Goal: Task Accomplishment & Management: Complete application form

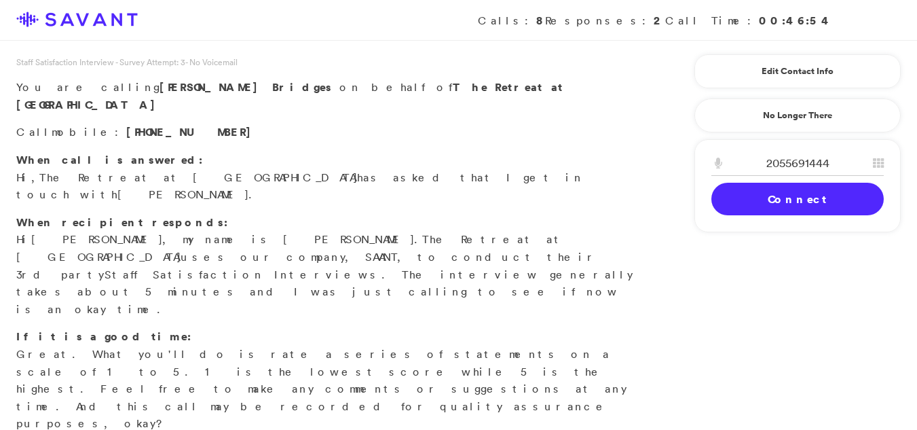
click at [733, 201] on link "Connect" at bounding box center [798, 199] width 172 height 33
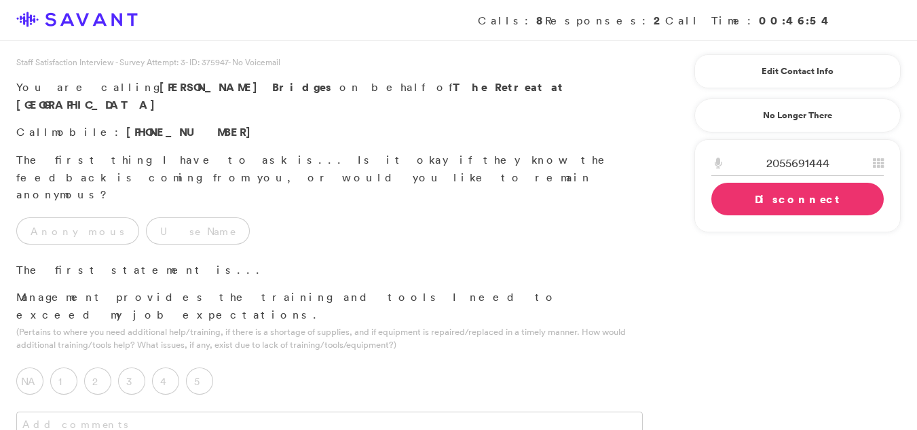
drag, startPoint x: 885, startPoint y: 73, endPoint x: 891, endPoint y: 87, distance: 14.9
click at [891, 87] on div "Edit Contact Info Recipient Id ****** First Name [PERSON_NAME] Last Name [PERSO…" at bounding box center [798, 71] width 206 height 34
drag, startPoint x: 773, startPoint y: 210, endPoint x: 719, endPoint y: 242, distance: 62.8
click at [746, 211] on link "Disconnect" at bounding box center [798, 199] width 172 height 33
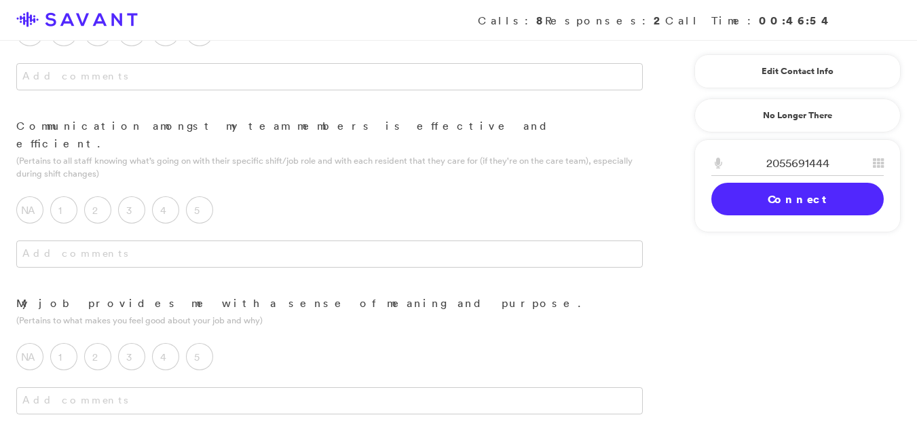
scroll to position [1550, 0]
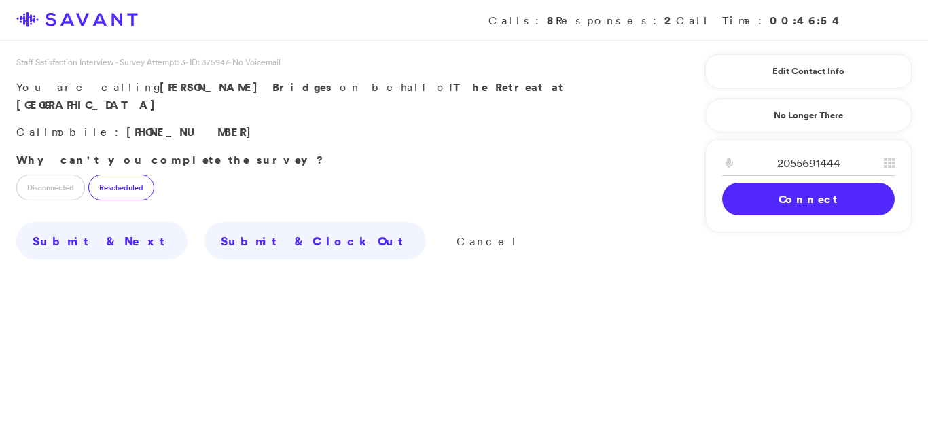
click at [105, 175] on label "Rescheduled" at bounding box center [121, 188] width 66 height 26
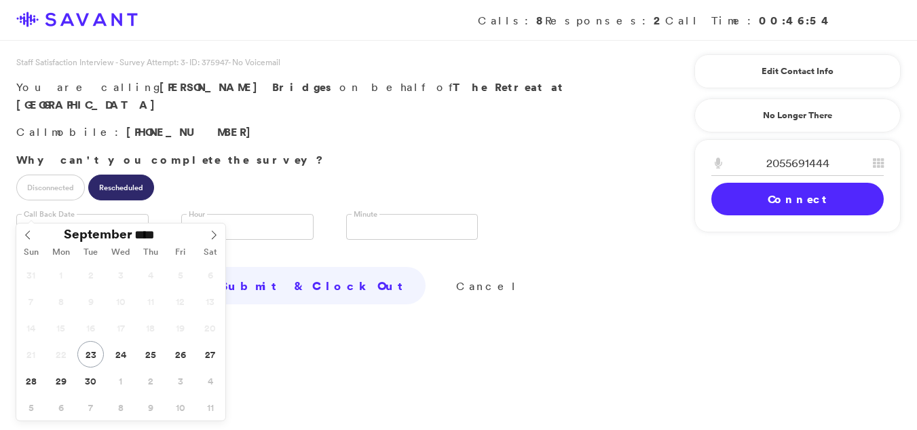
click at [70, 214] on input "text" at bounding box center [82, 227] width 132 height 26
type input "**********"
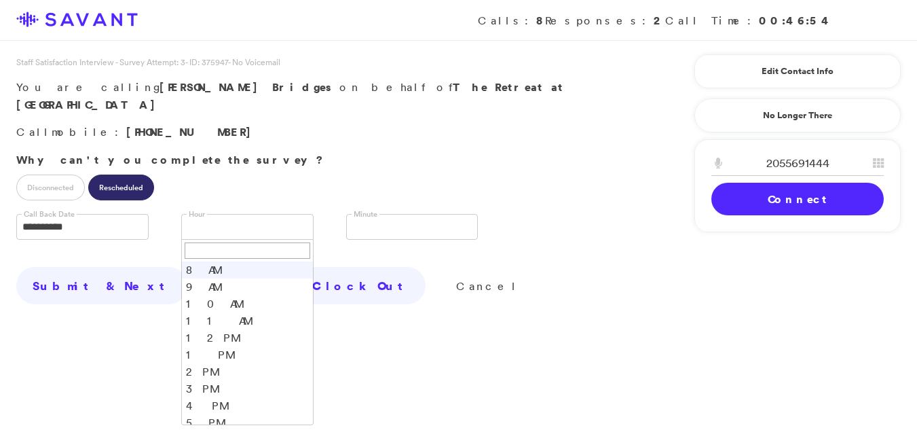
click at [243, 216] on link at bounding box center [247, 227] width 132 height 26
click at [203, 346] on li "1 PM" at bounding box center [247, 354] width 131 height 17
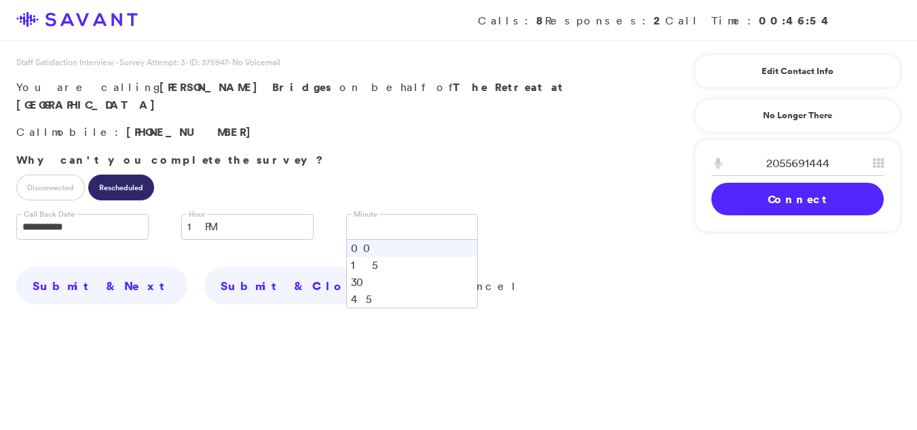
click at [360, 215] on input "text" at bounding box center [358, 228] width 12 height 26
click at [359, 240] on li "00" at bounding box center [412, 248] width 131 height 17
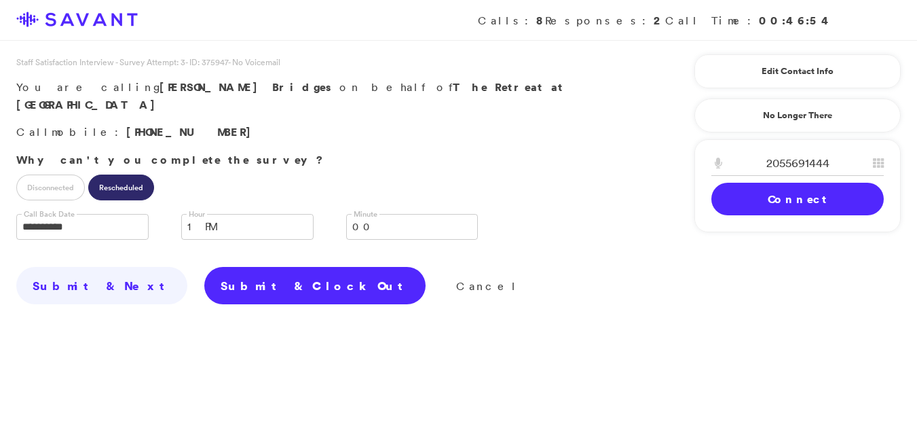
click at [206, 268] on link "Submit & Clock Out" at bounding box center [314, 286] width 221 height 38
